Goal: Find specific page/section: Find specific page/section

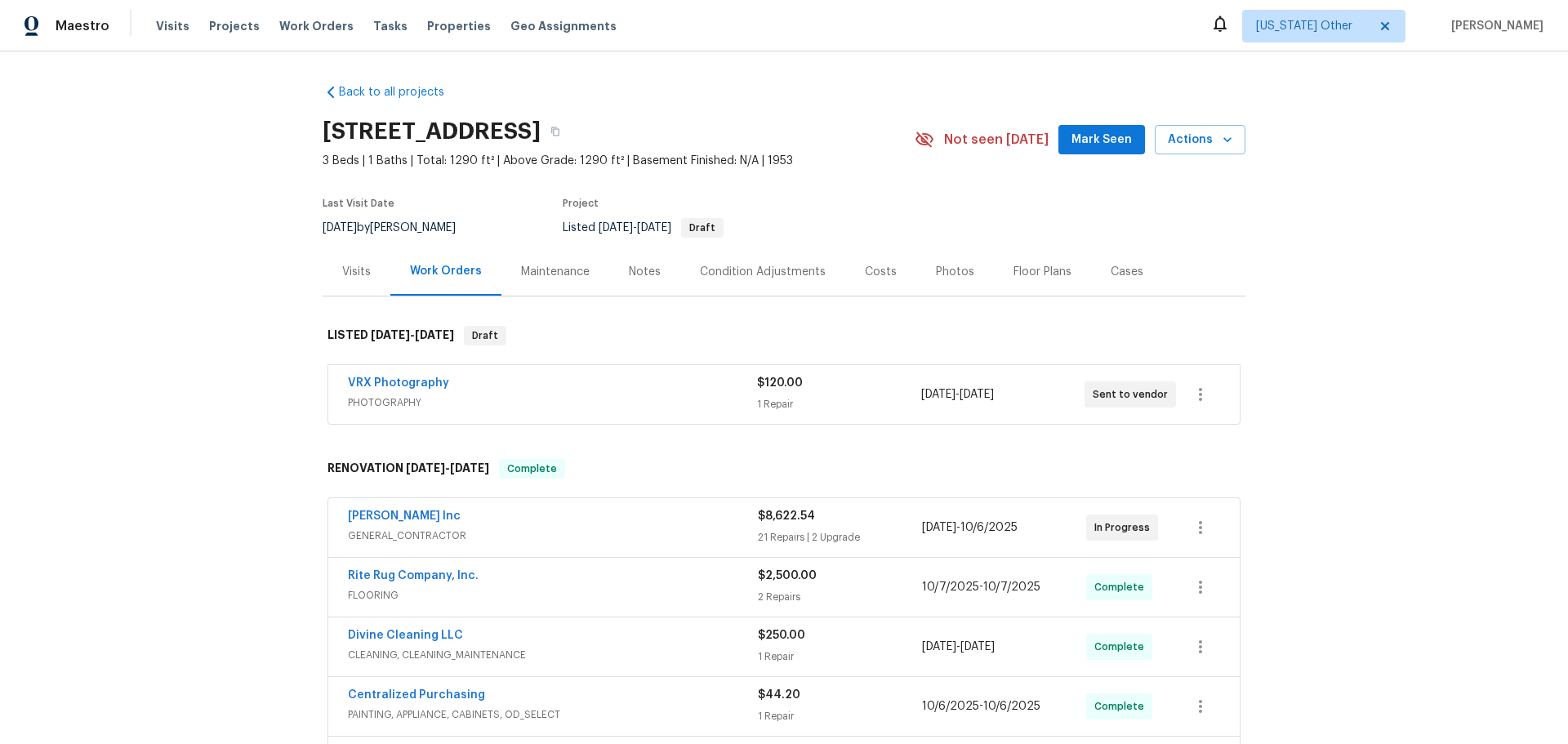
click at [364, 276] on div "Visits" at bounding box center [356, 272] width 28 height 16
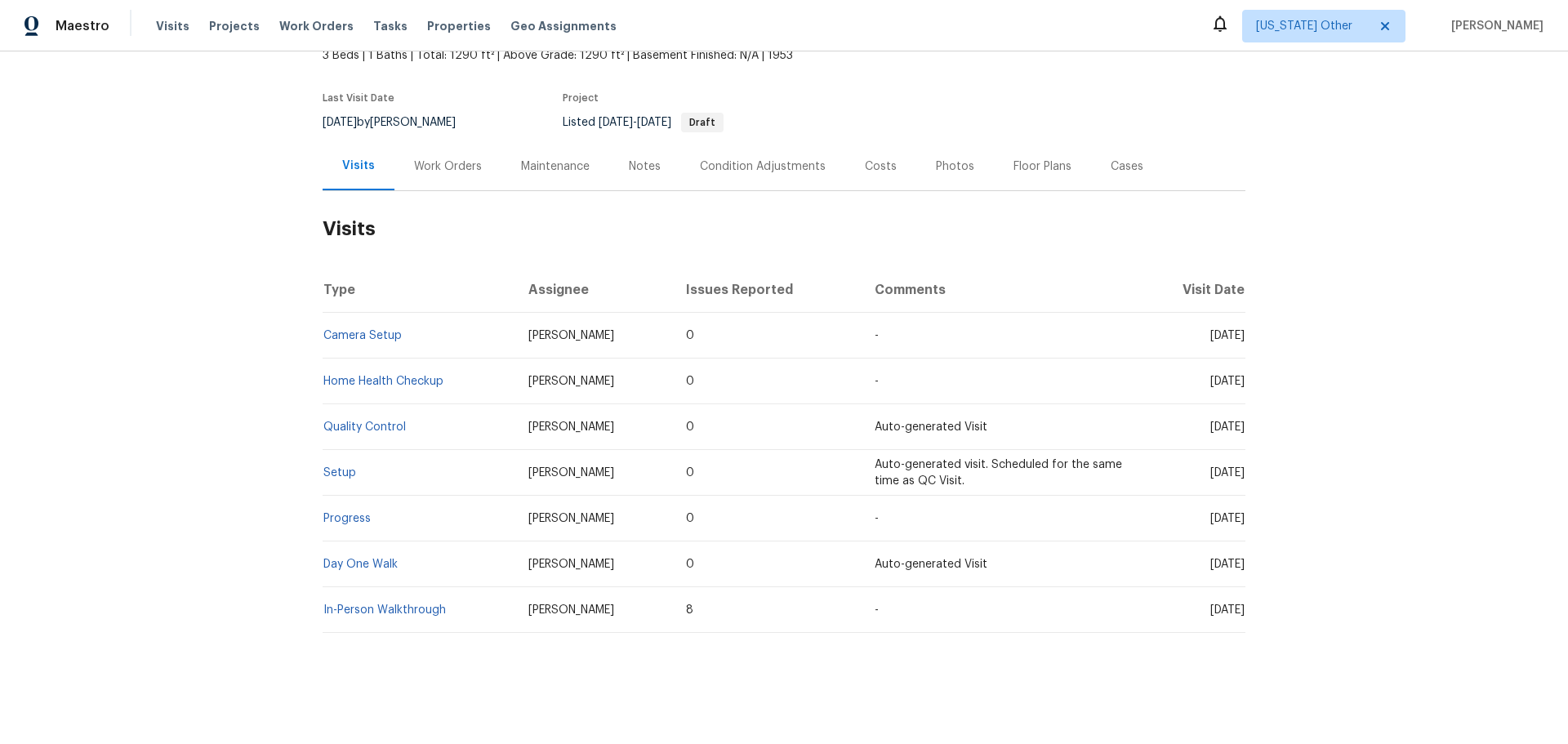
scroll to position [117, 0]
click at [347, 468] on link "Setup" at bounding box center [340, 473] width 33 height 12
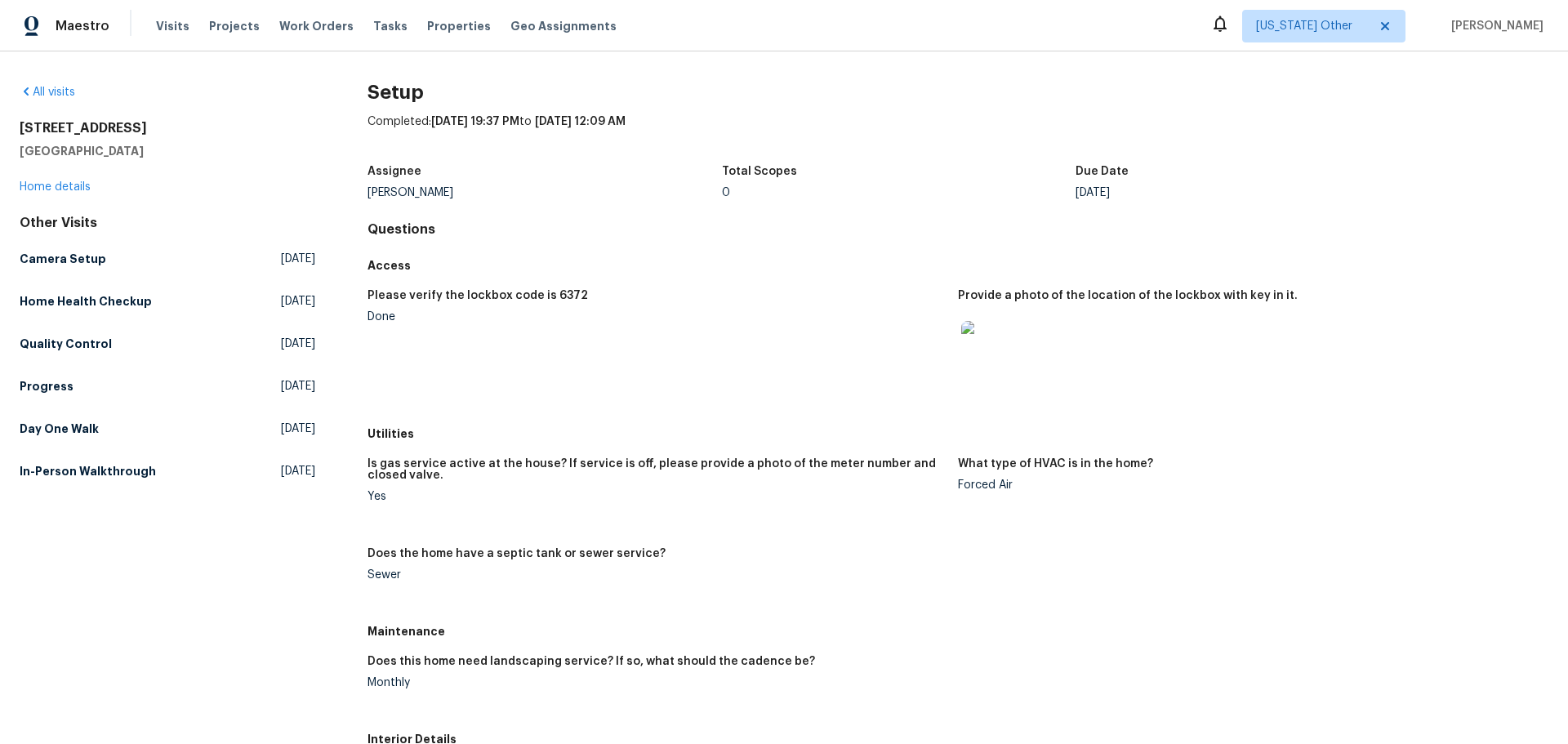
click at [990, 357] on img at bounding box center [987, 347] width 52 height 52
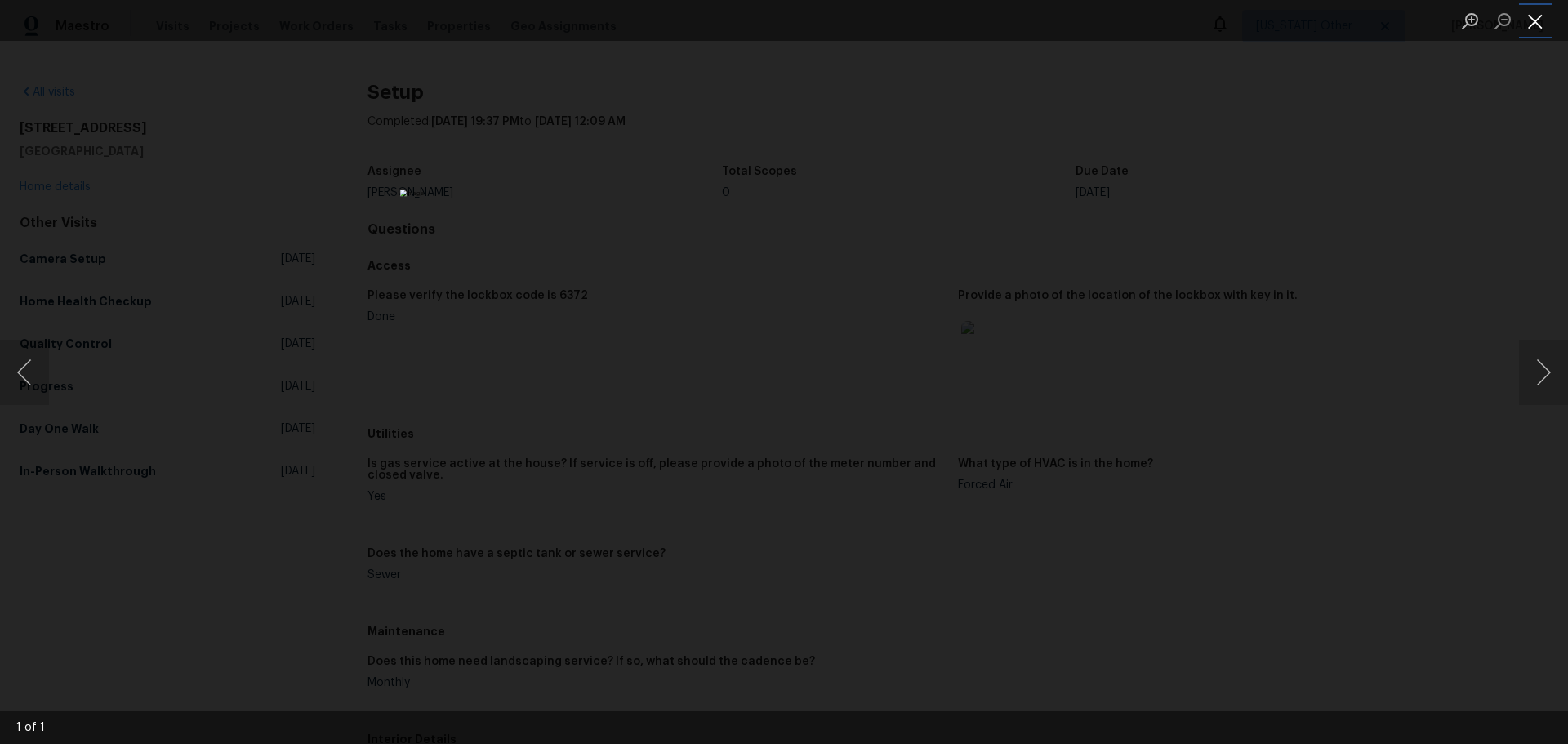
click at [1543, 28] on button "Close lightbox" at bounding box center [1535, 20] width 33 height 28
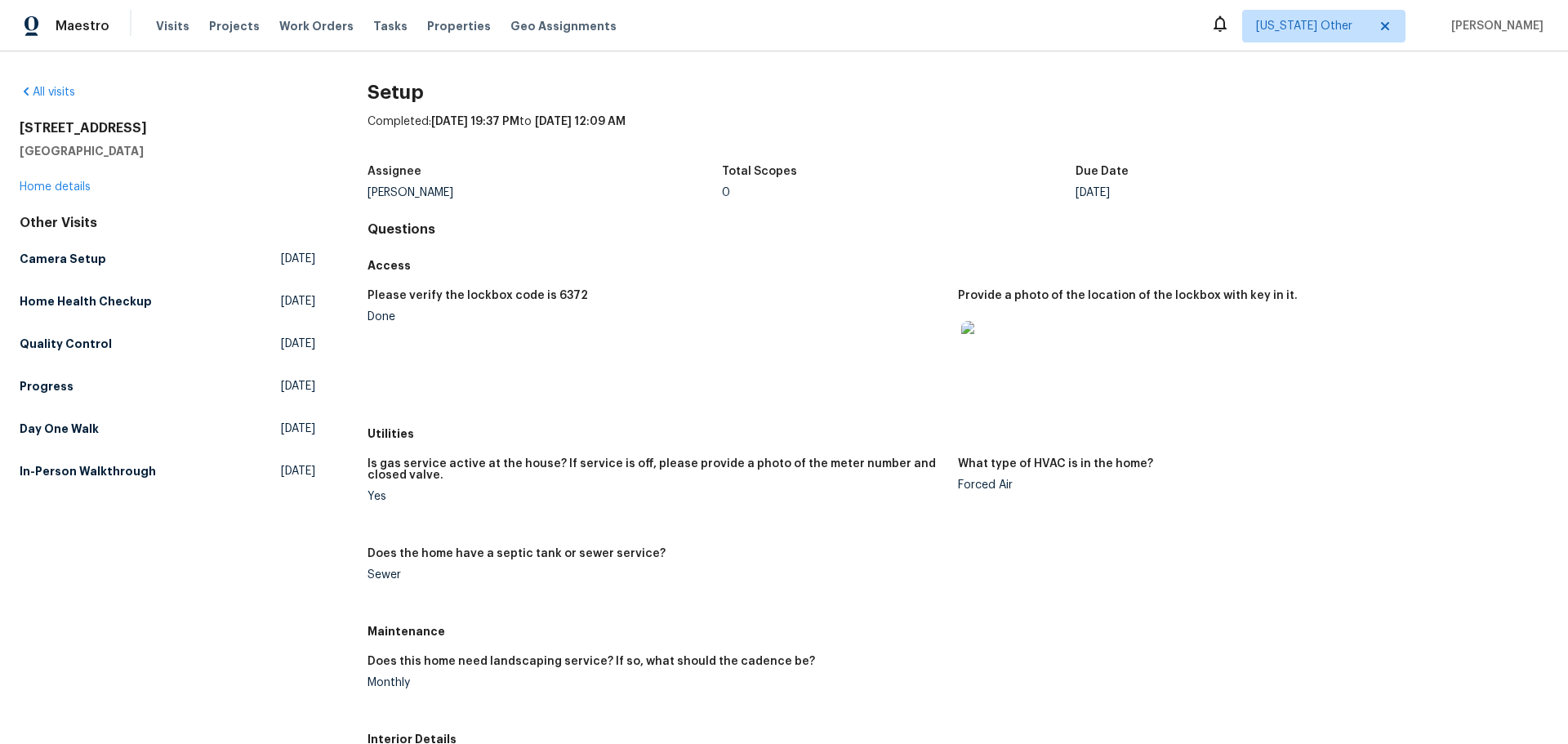
click at [1000, 356] on img at bounding box center [987, 347] width 52 height 52
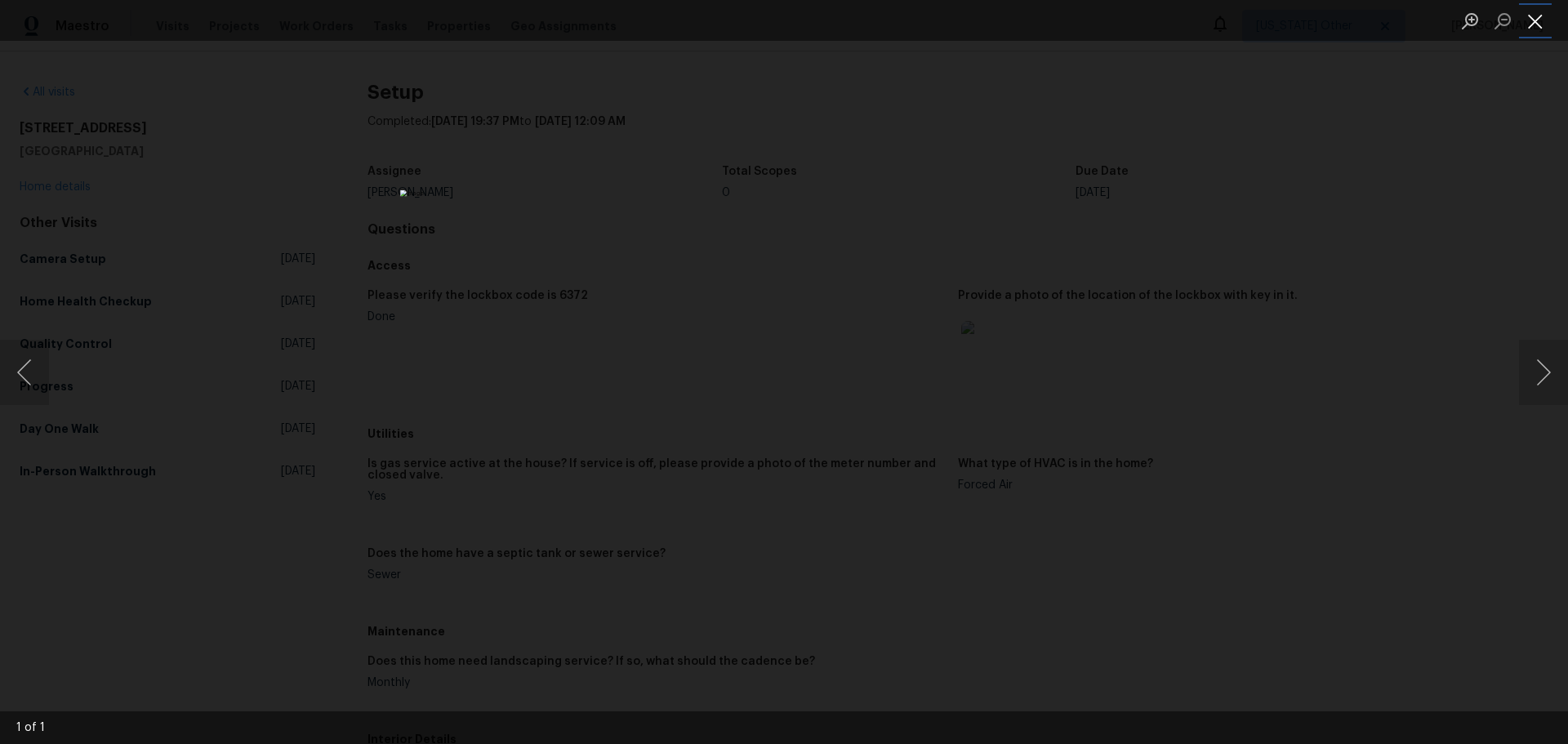
click at [1537, 28] on button "Close lightbox" at bounding box center [1535, 20] width 33 height 28
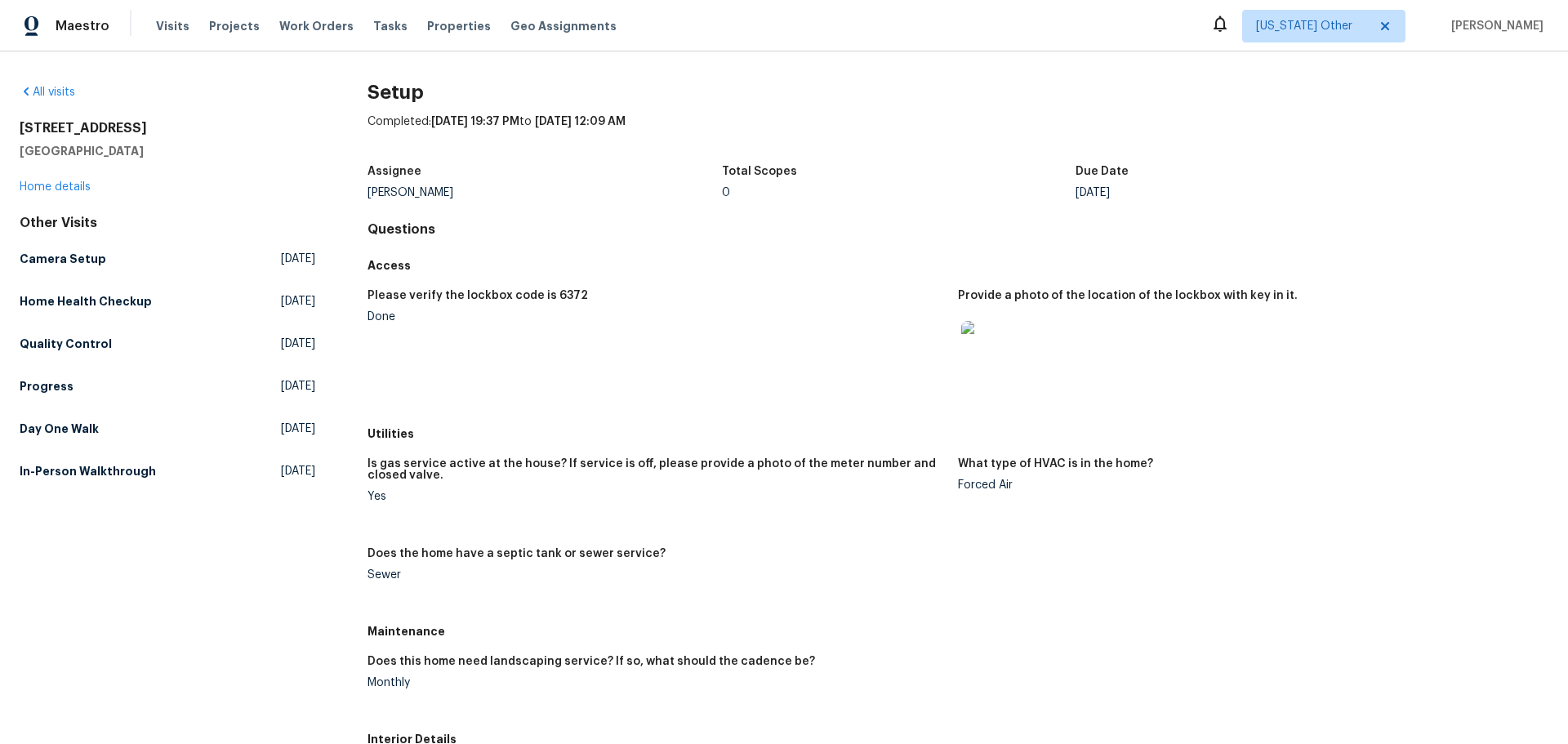
click at [970, 349] on img at bounding box center [987, 347] width 52 height 52
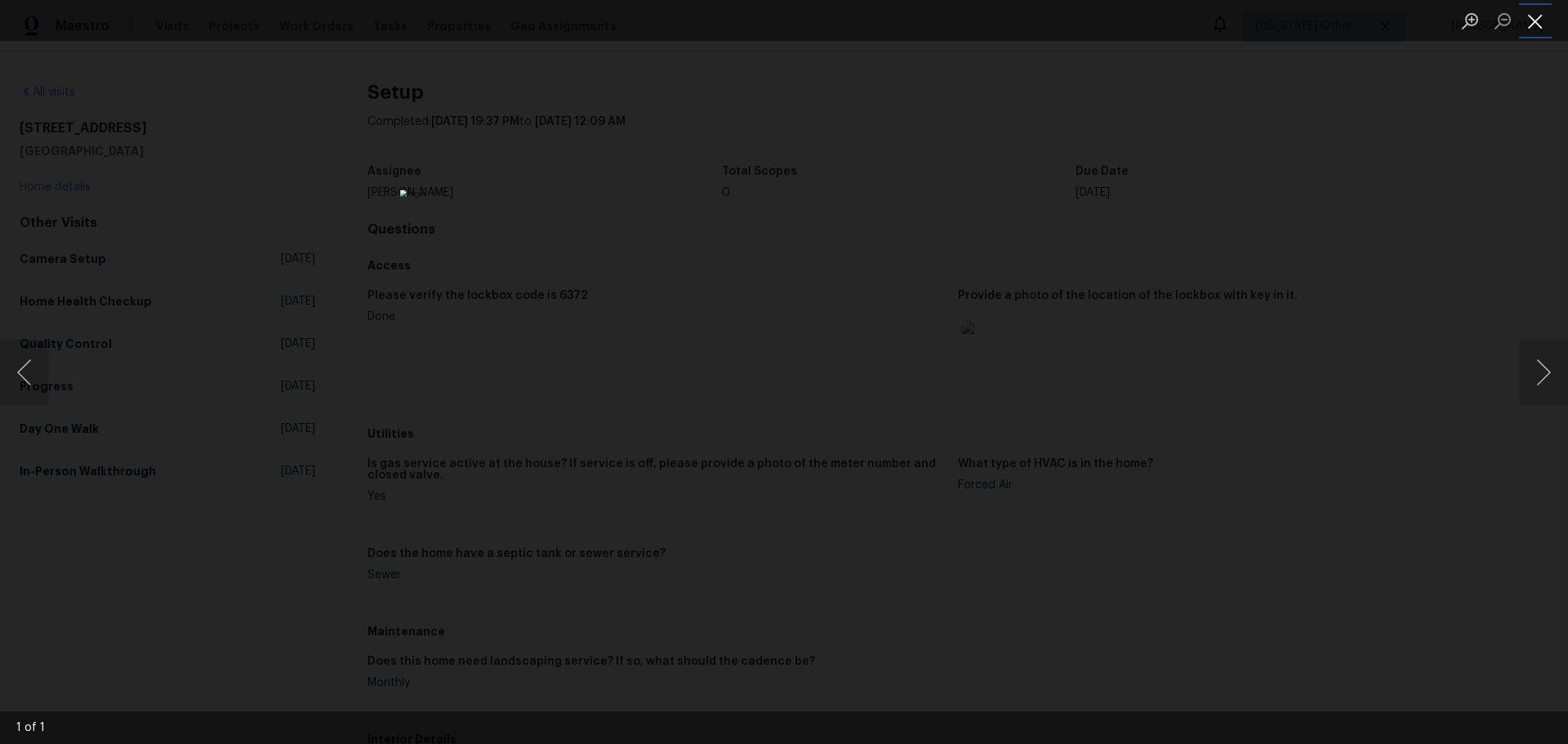
click at [1534, 16] on button "Close lightbox" at bounding box center [1535, 20] width 33 height 28
